Goal: Check status: Check status

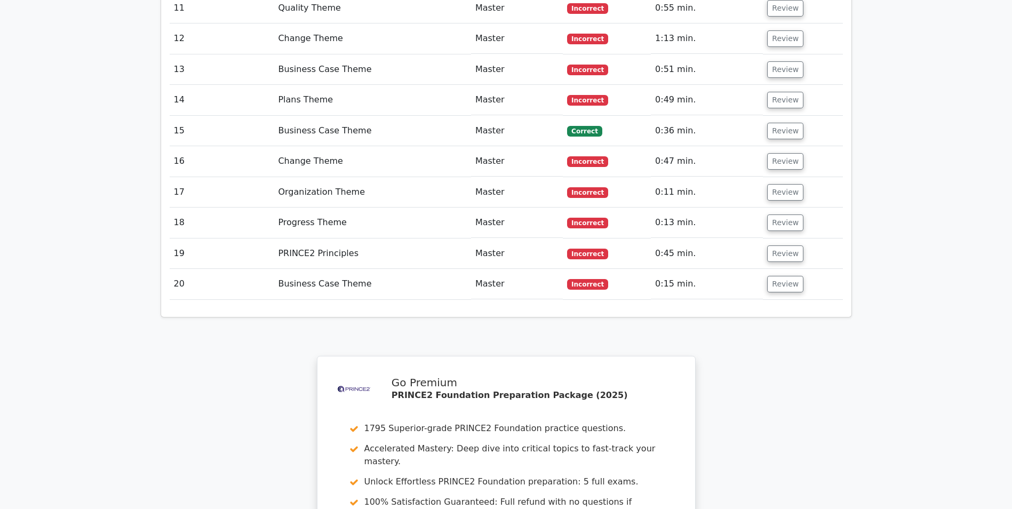
scroll to position [1760, 0]
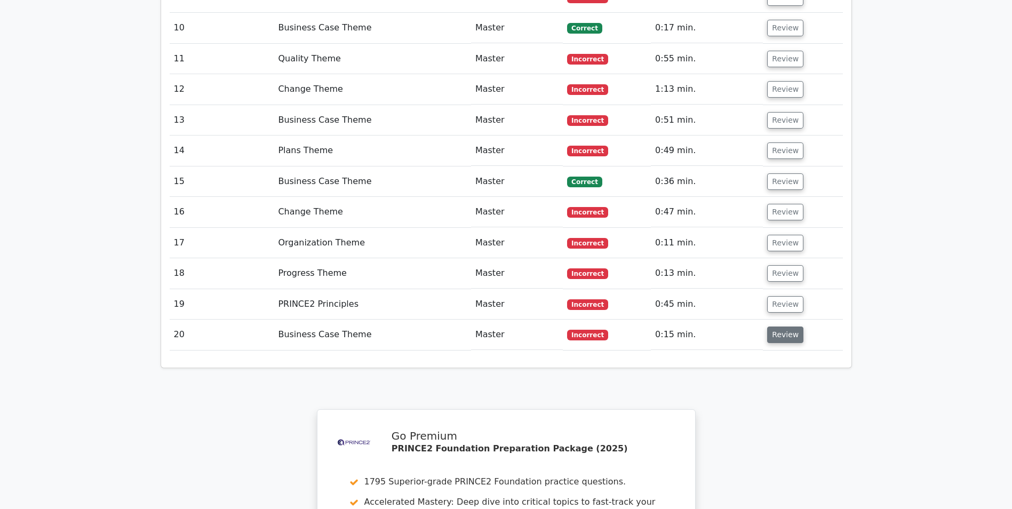
click at [779, 326] on button "Review" at bounding box center [785, 334] width 36 height 17
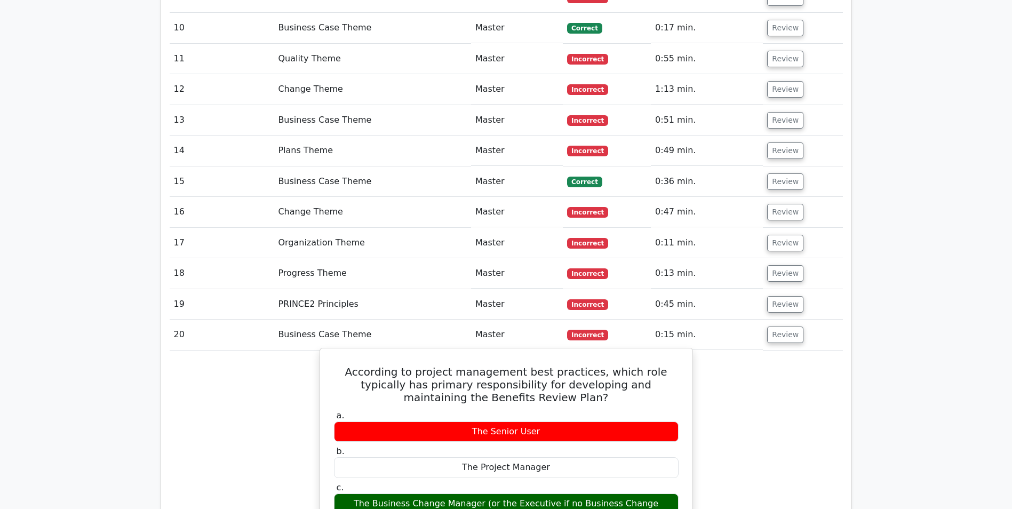
scroll to position [1814, 0]
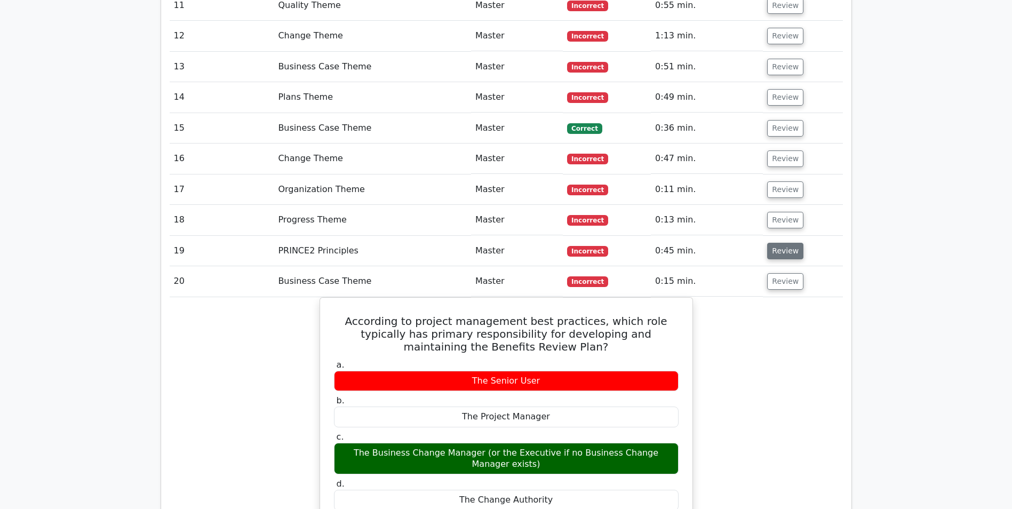
click at [788, 243] on button "Review" at bounding box center [785, 251] width 36 height 17
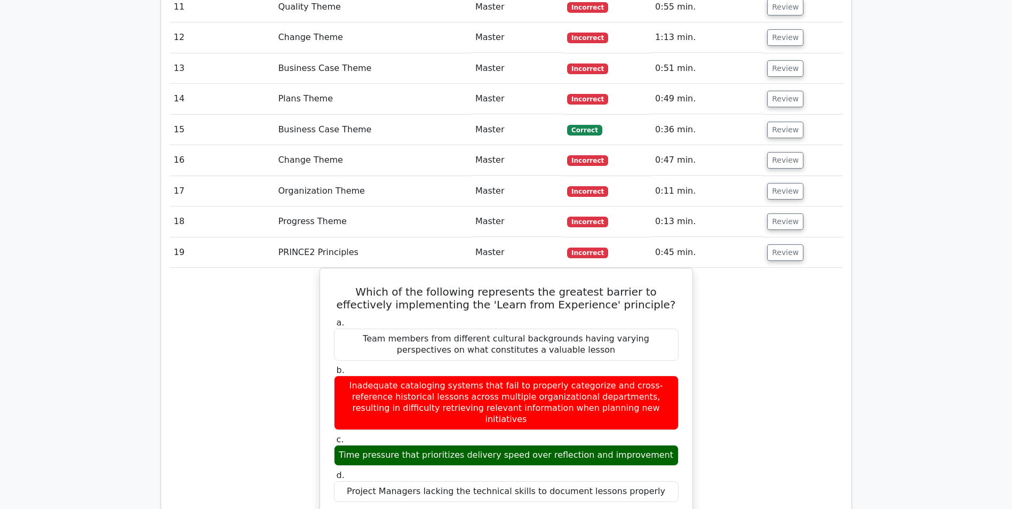
scroll to position [1707, 0]
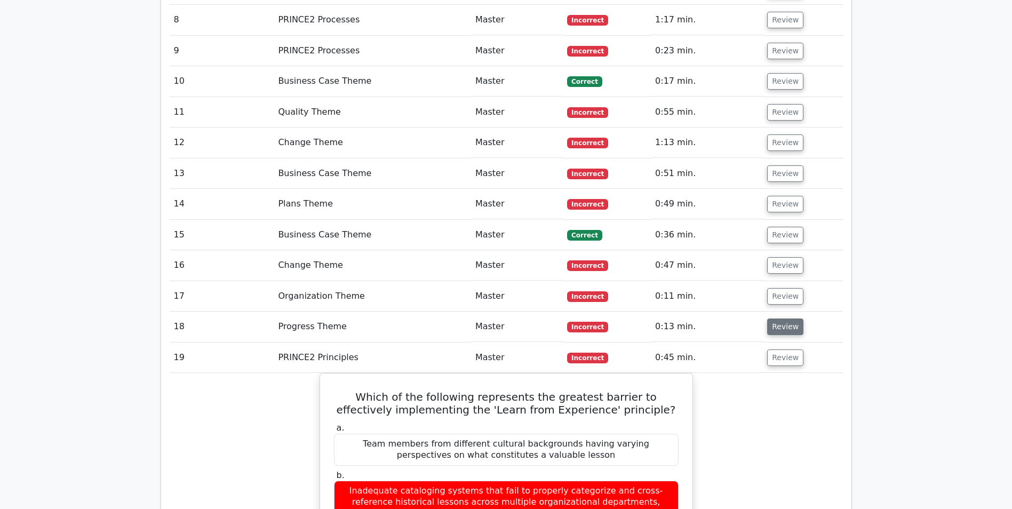
click at [776, 318] on button "Review" at bounding box center [785, 326] width 36 height 17
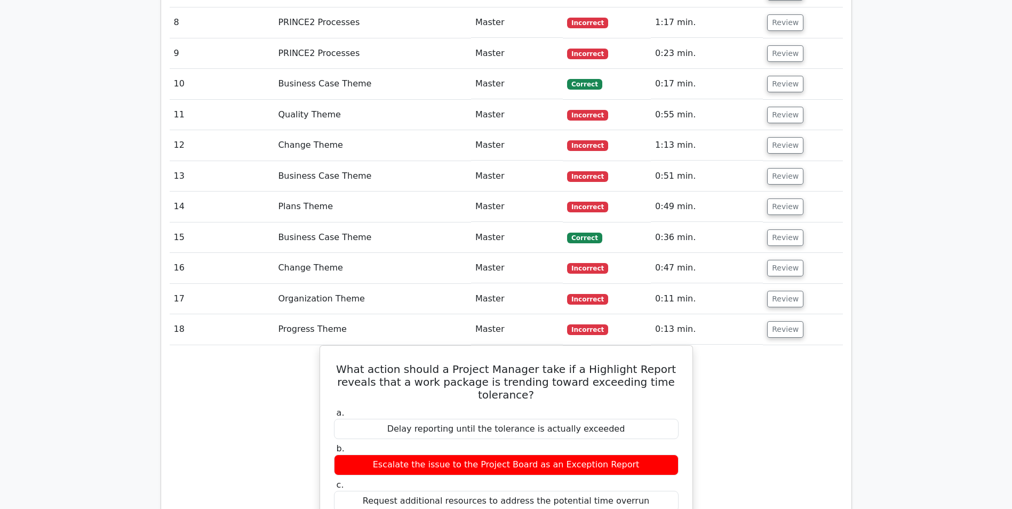
scroll to position [1814, 0]
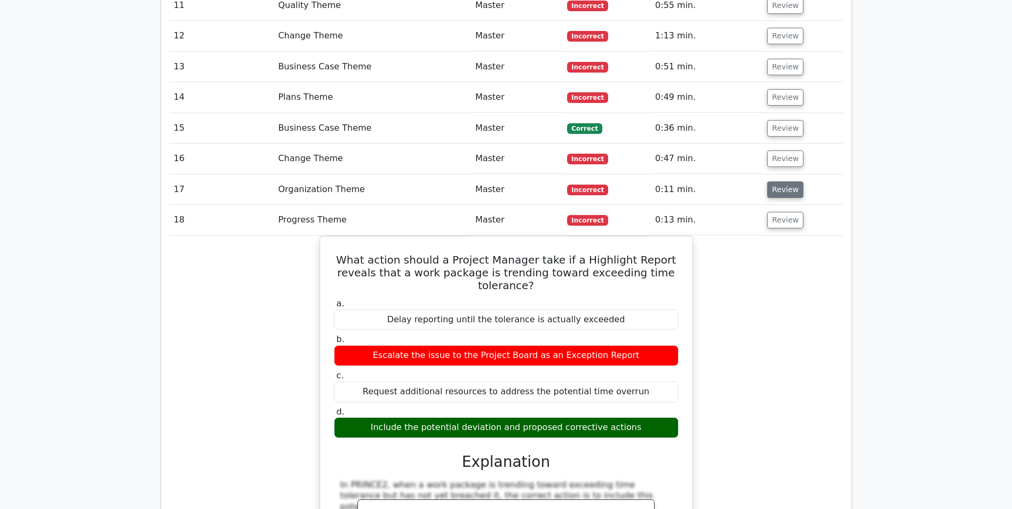
click at [794, 181] on button "Review" at bounding box center [785, 189] width 36 height 17
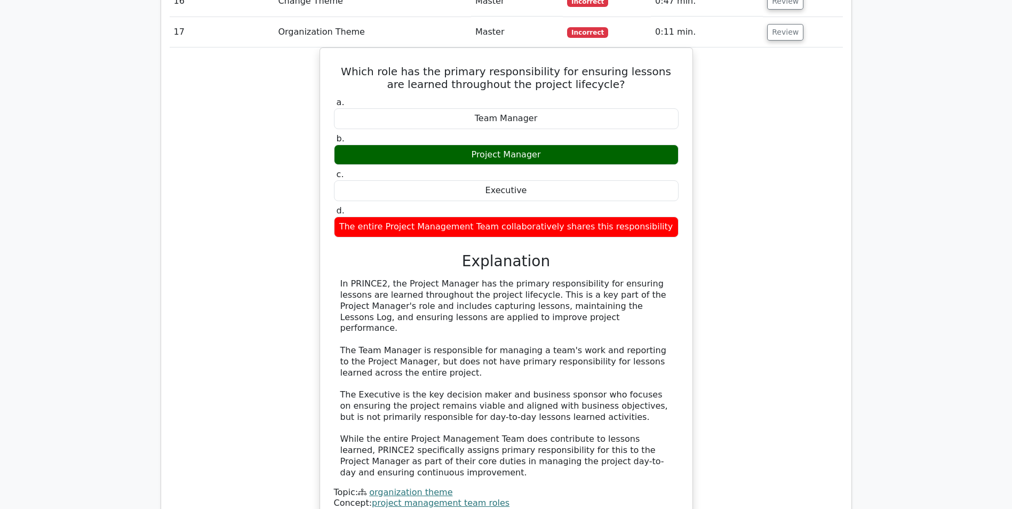
scroll to position [1654, 0]
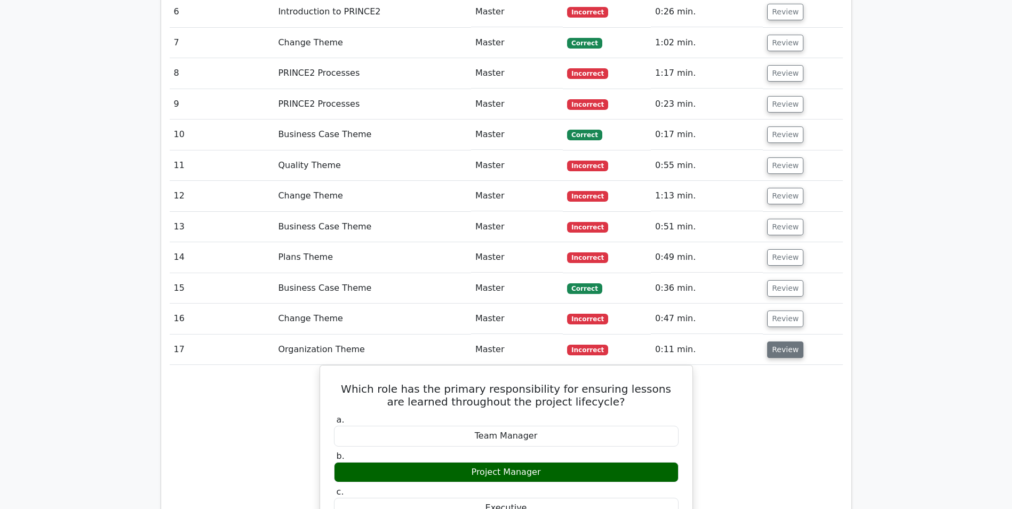
click at [786, 341] on button "Review" at bounding box center [785, 349] width 36 height 17
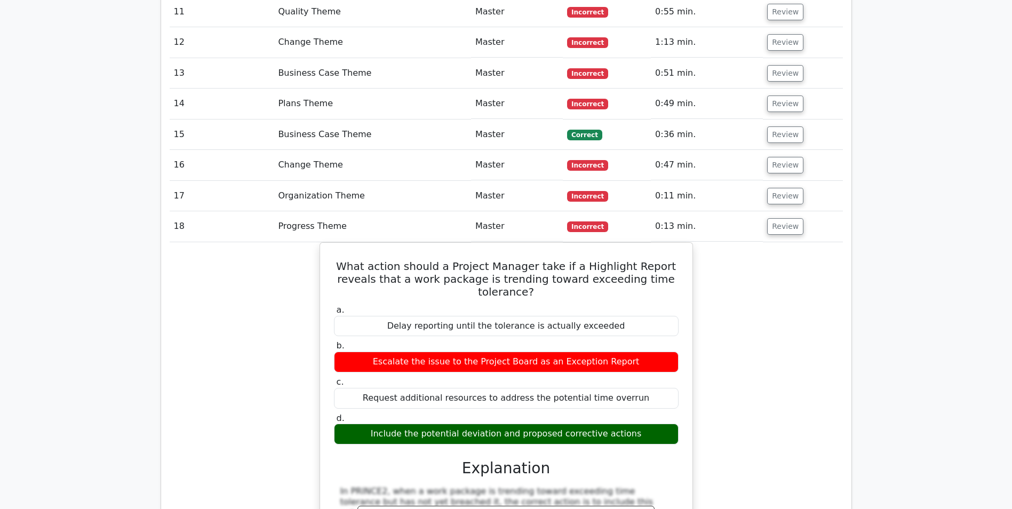
scroll to position [1814, 0]
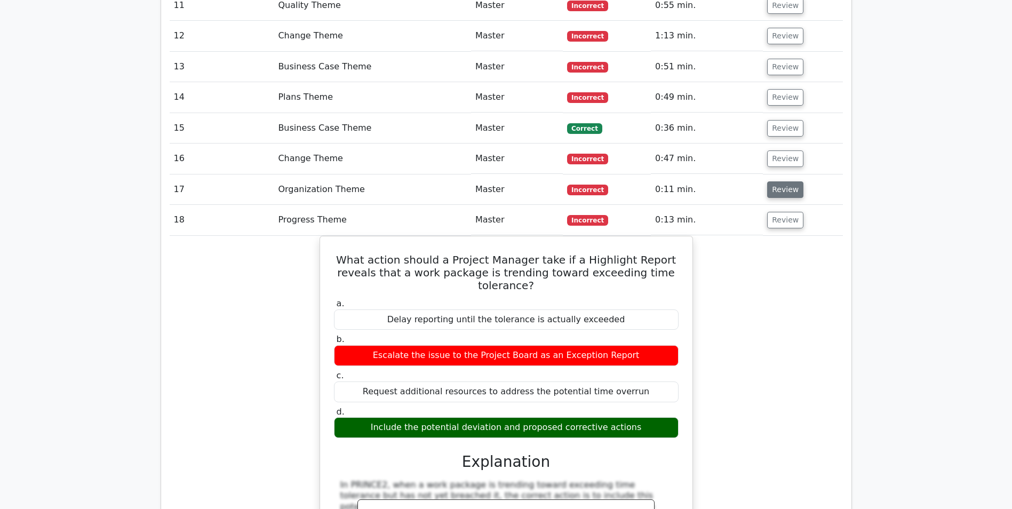
click at [776, 181] on button "Review" at bounding box center [785, 189] width 36 height 17
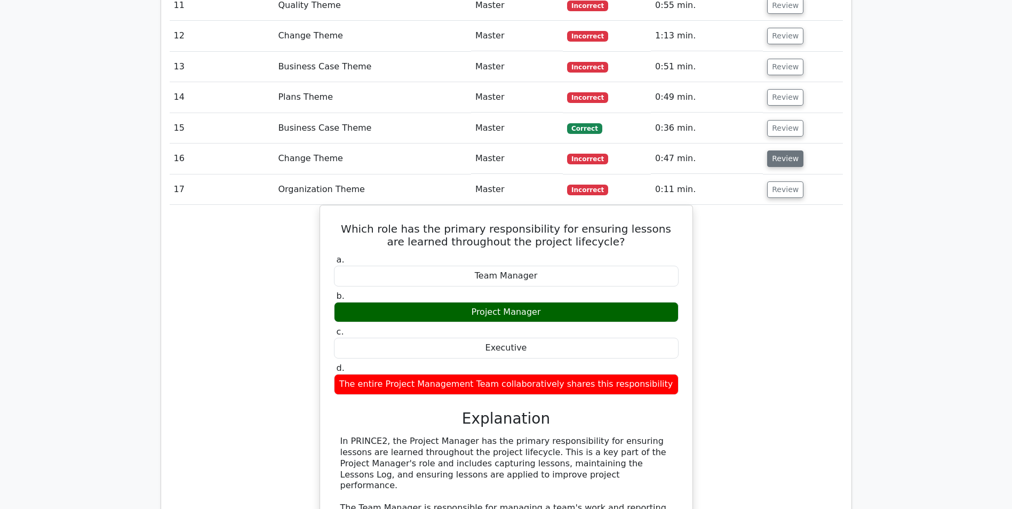
click at [775, 150] on button "Review" at bounding box center [785, 158] width 36 height 17
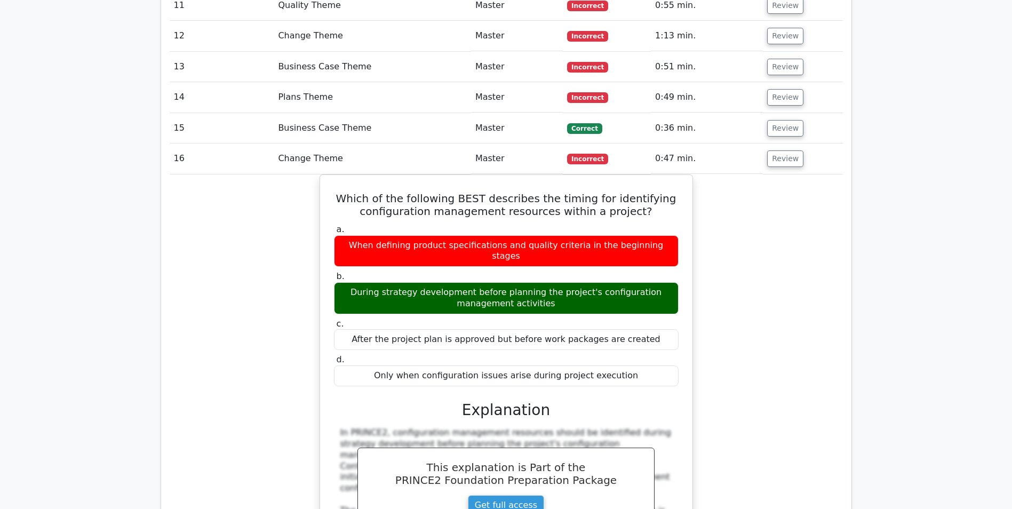
scroll to position [1760, 0]
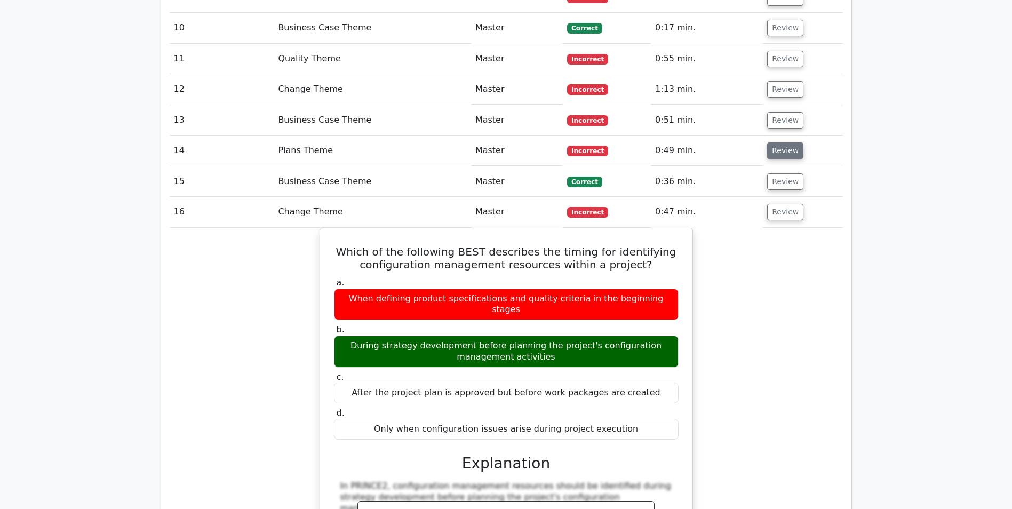
drag, startPoint x: 794, startPoint y: 102, endPoint x: 544, endPoint y: 113, distance: 250.4
click at [794, 142] on button "Review" at bounding box center [785, 150] width 36 height 17
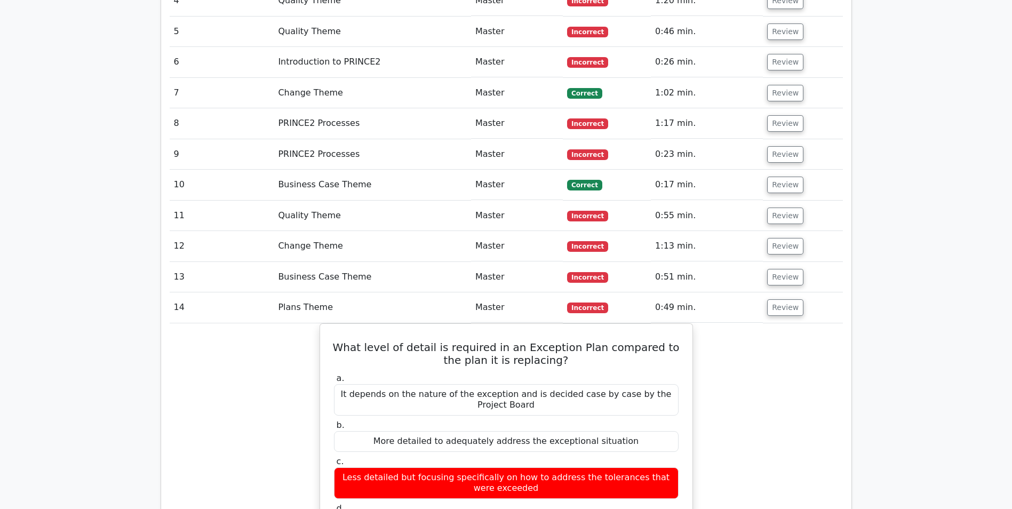
scroll to position [1600, 0]
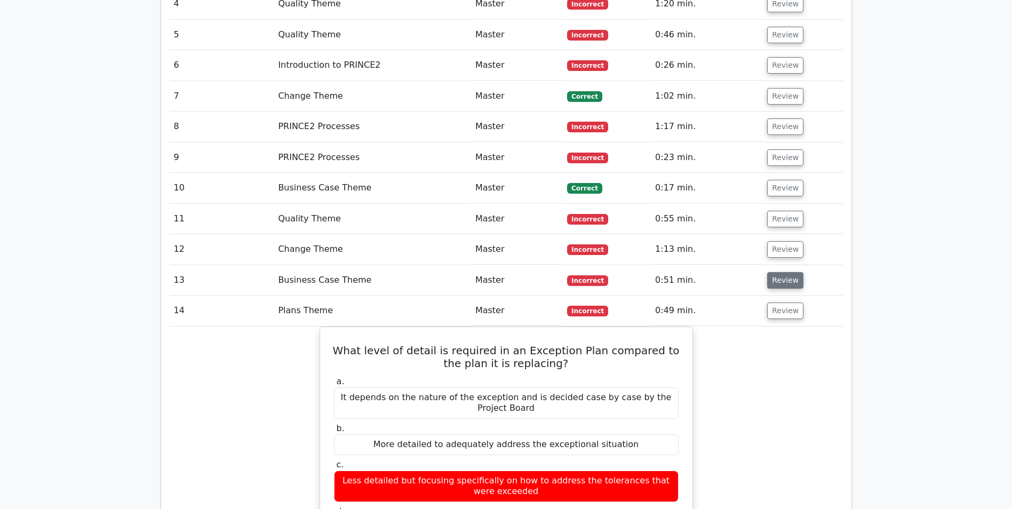
click at [781, 272] on button "Review" at bounding box center [785, 280] width 36 height 17
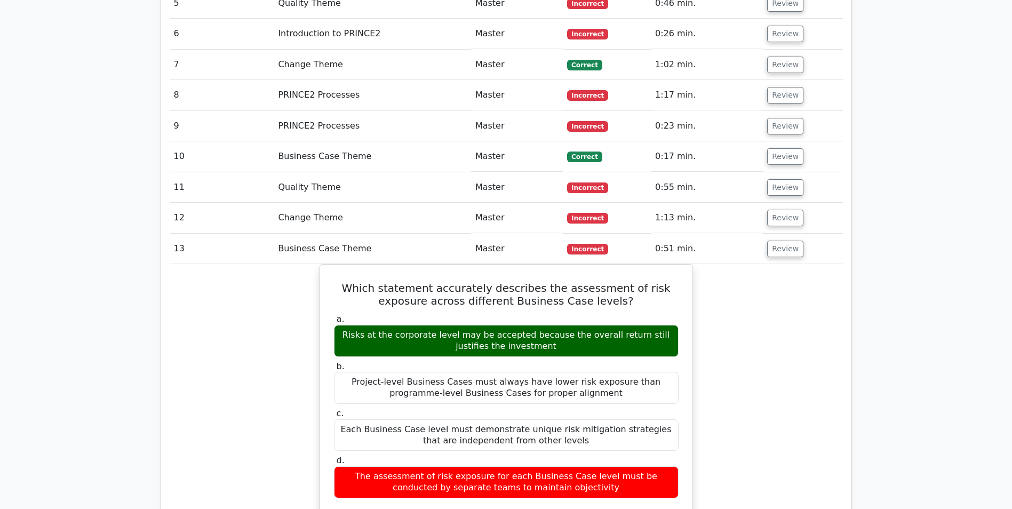
scroll to position [1654, 0]
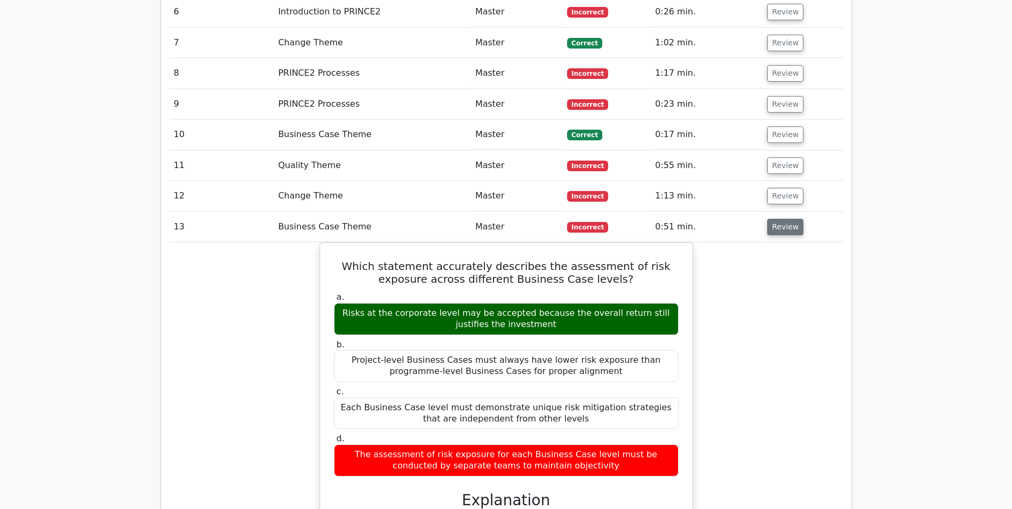
click at [788, 219] on button "Review" at bounding box center [785, 227] width 36 height 17
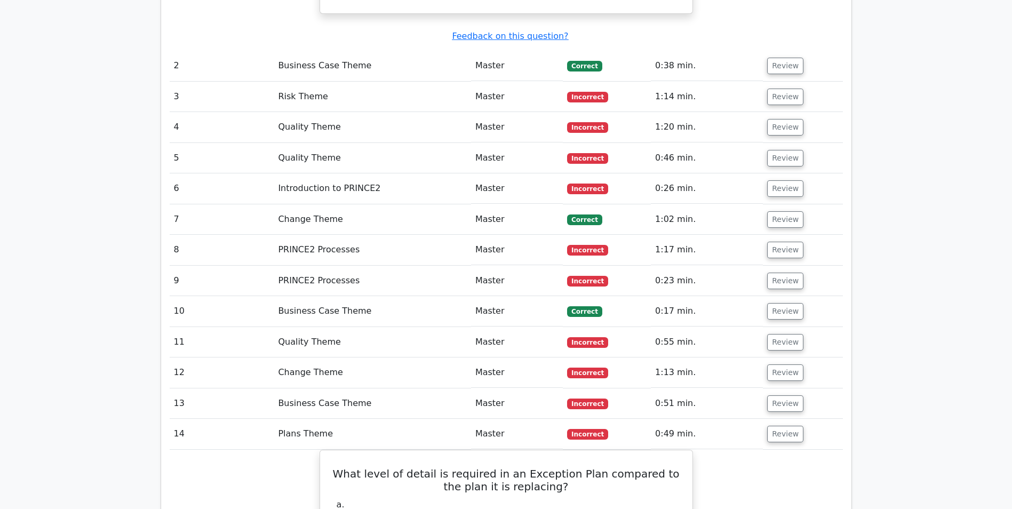
scroll to position [1440, 0]
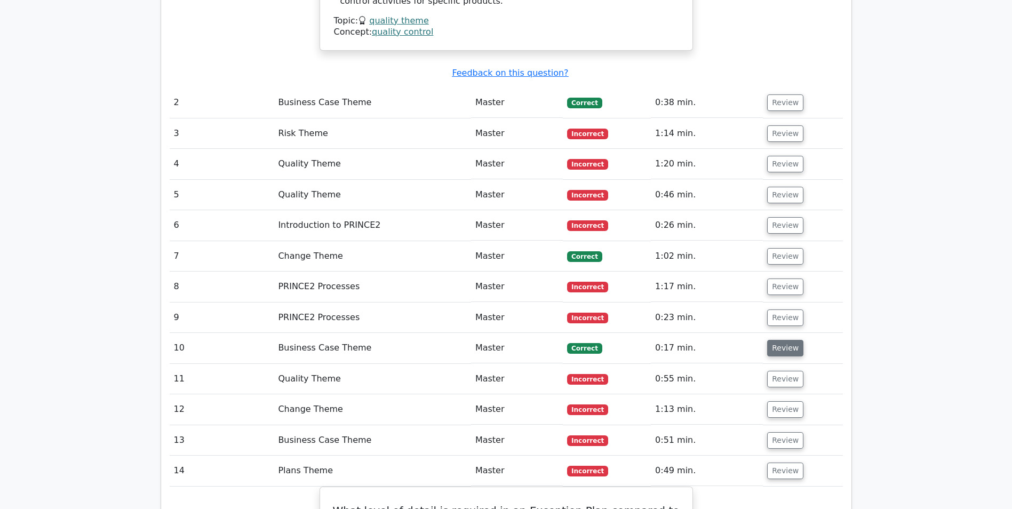
click at [775, 340] on button "Review" at bounding box center [785, 348] width 36 height 17
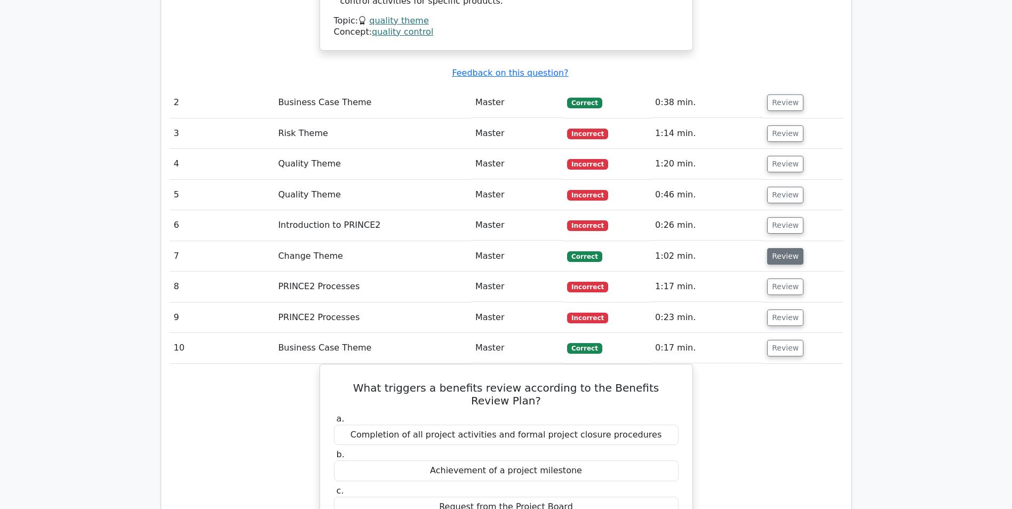
click at [793, 248] on button "Review" at bounding box center [785, 256] width 36 height 17
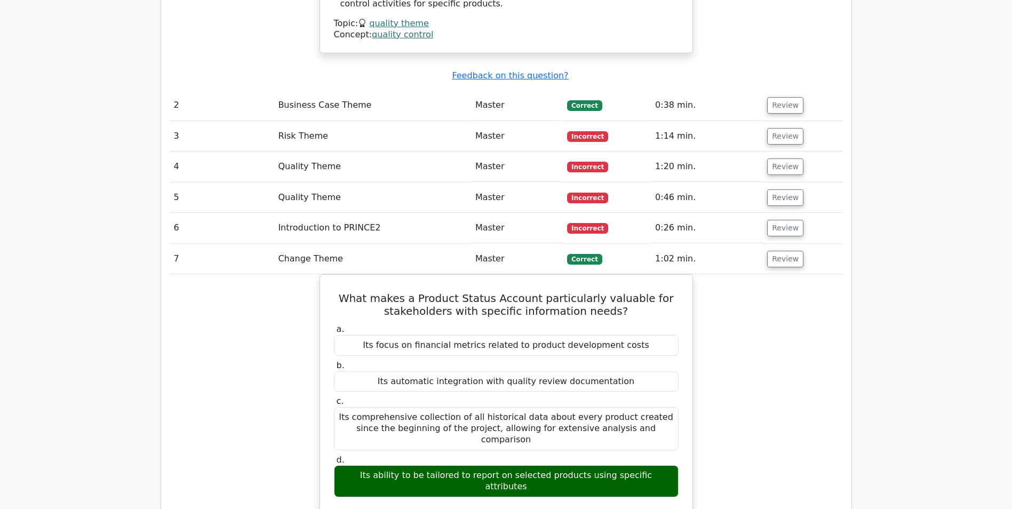
scroll to position [1387, 0]
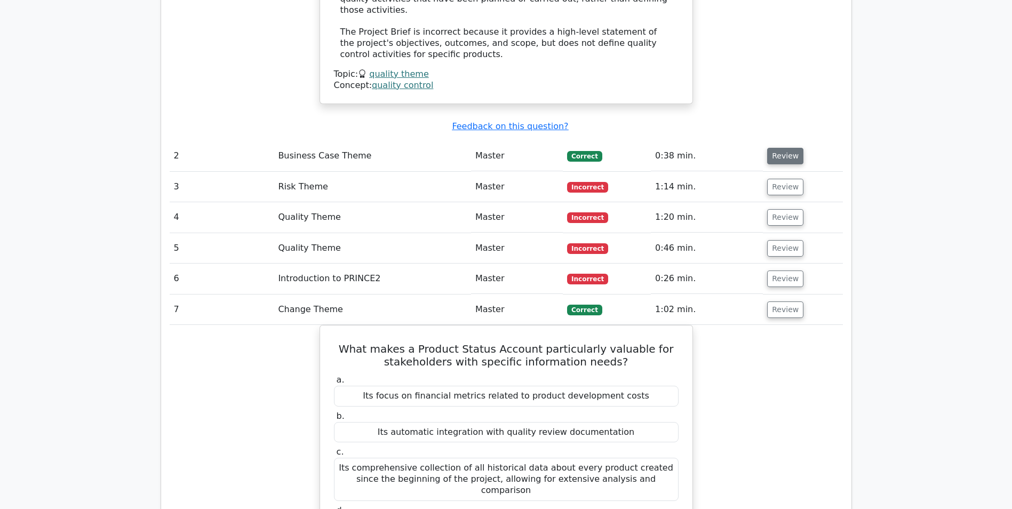
click at [780, 148] on button "Review" at bounding box center [785, 156] width 36 height 17
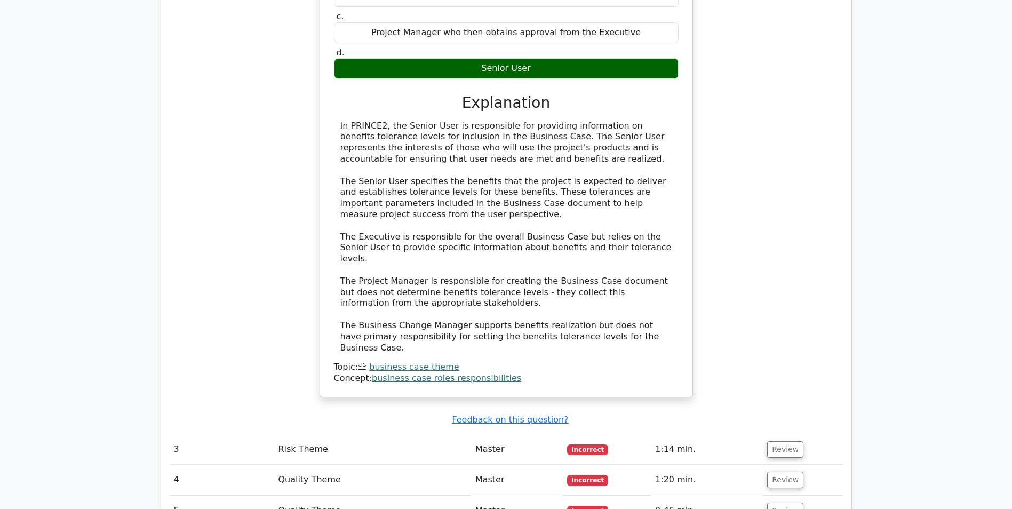
scroll to position [1760, 0]
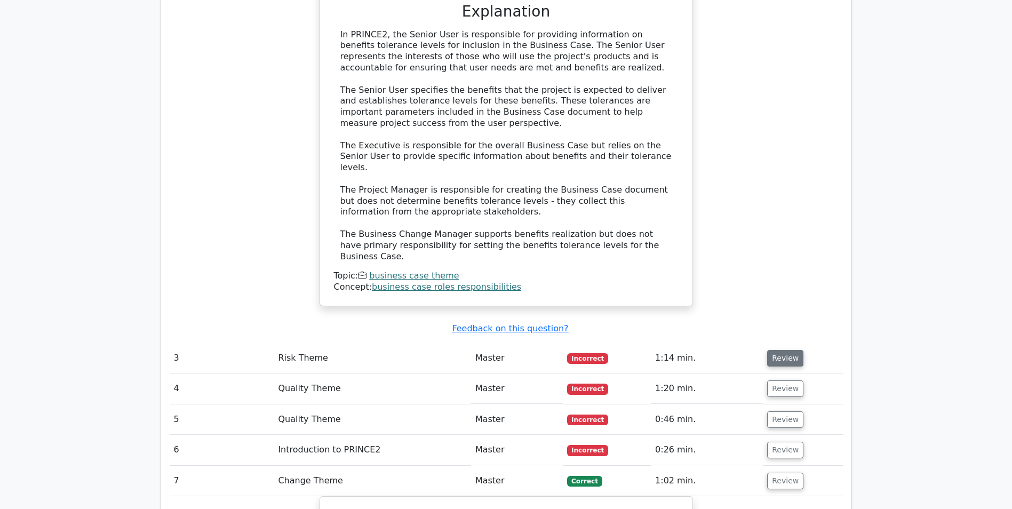
click at [778, 350] on button "Review" at bounding box center [785, 358] width 36 height 17
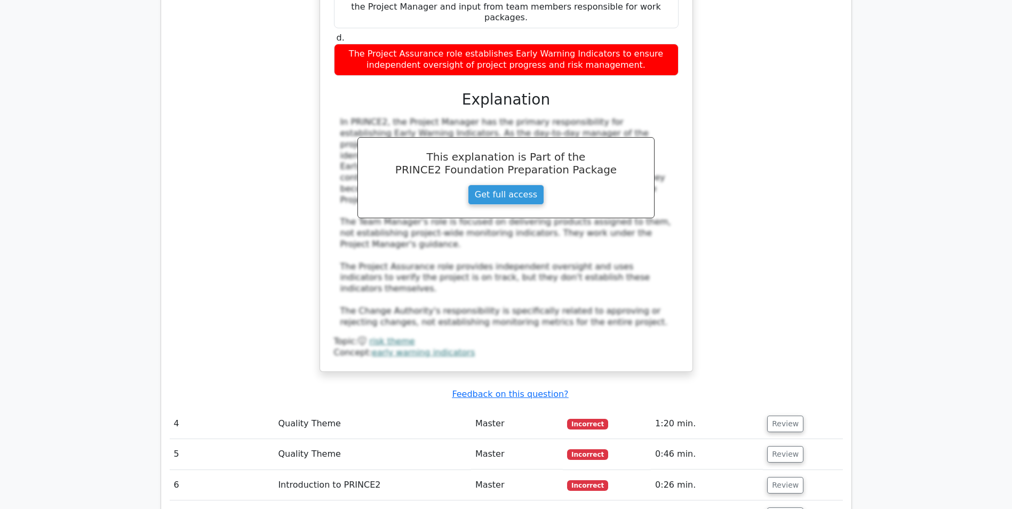
scroll to position [2507, 0]
